Goal: Information Seeking & Learning: Learn about a topic

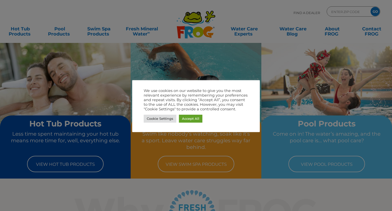
click at [2, 10] on div at bounding box center [196, 105] width 392 height 211
click at [191, 117] on link "Accept All" at bounding box center [190, 119] width 23 height 8
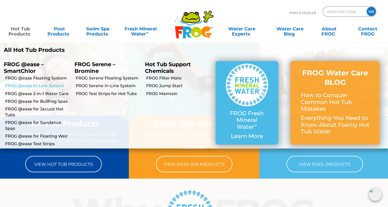
click at [44, 85] on link "FROG @ease In-Line System" at bounding box center [38, 86] width 66 height 6
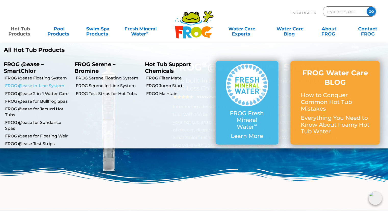
click at [39, 87] on link "FROG @ease In-Line System" at bounding box center [38, 86] width 66 height 6
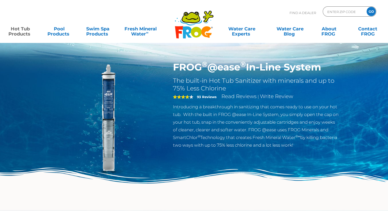
click at [109, 97] on img at bounding box center [107, 119] width 117 height 117
click at [251, 67] on h1 "FROG ® @ease ® In-Line System" at bounding box center [256, 67] width 167 height 12
drag, startPoint x: 173, startPoint y: 66, endPoint x: 327, endPoint y: 71, distance: 154.3
click at [327, 71] on h1 "FROG ® @ease ® In-Line System" at bounding box center [256, 67] width 167 height 12
copy h1 "FROG ® @ease ® In-Line System"
